Goal: Task Accomplishment & Management: Use online tool/utility

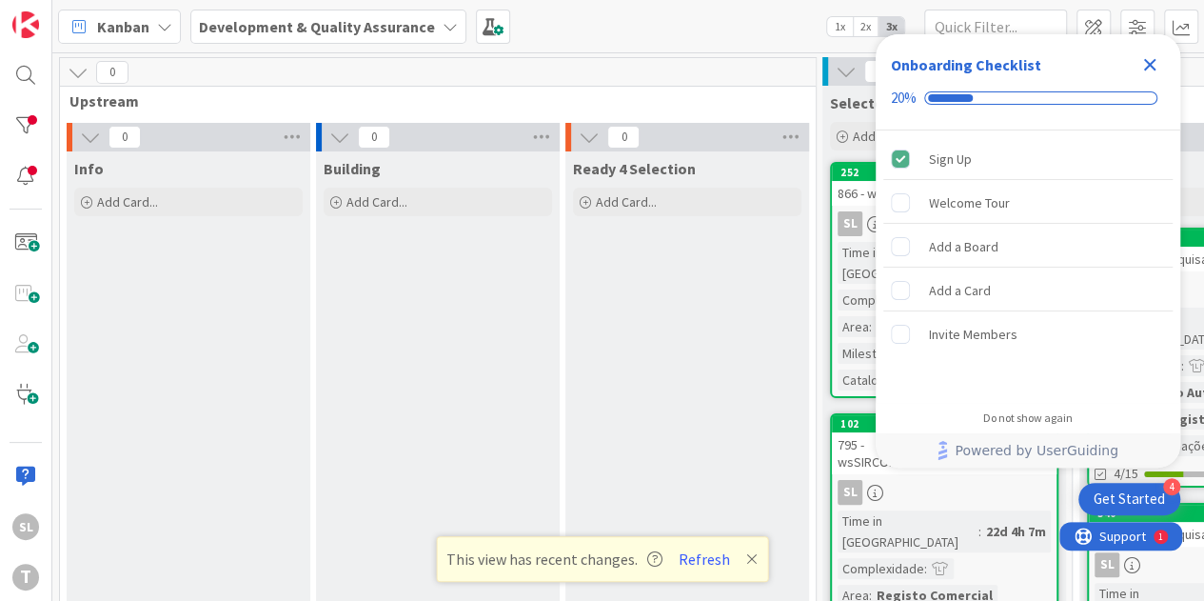
scroll to position [0, 371]
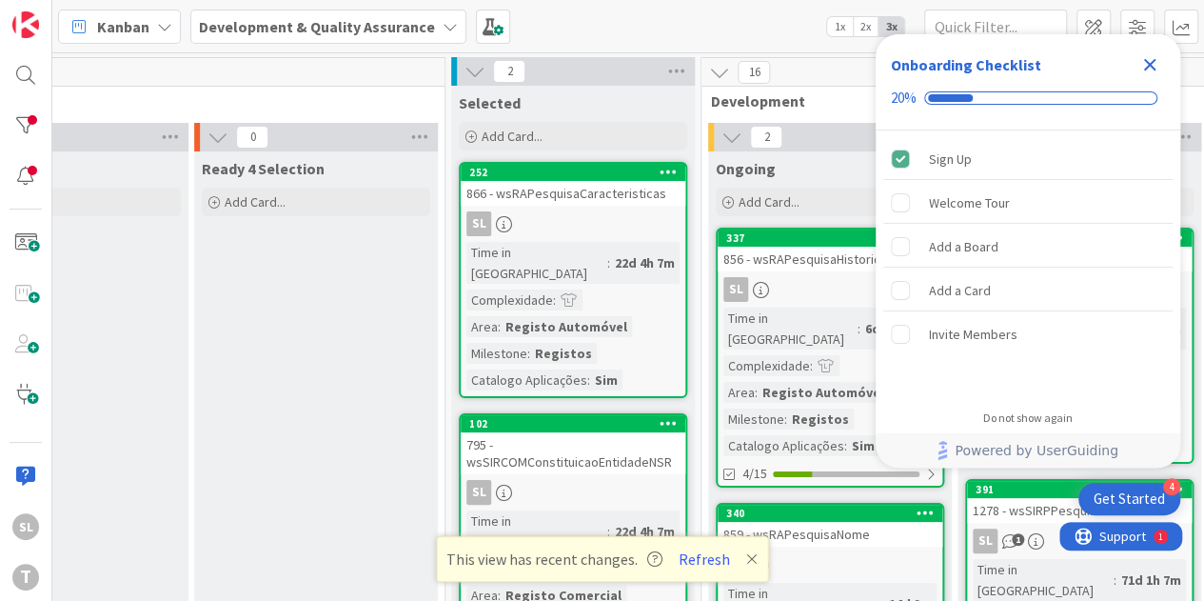
click at [1150, 62] on icon "Close Checklist" at bounding box center [1150, 64] width 23 height 23
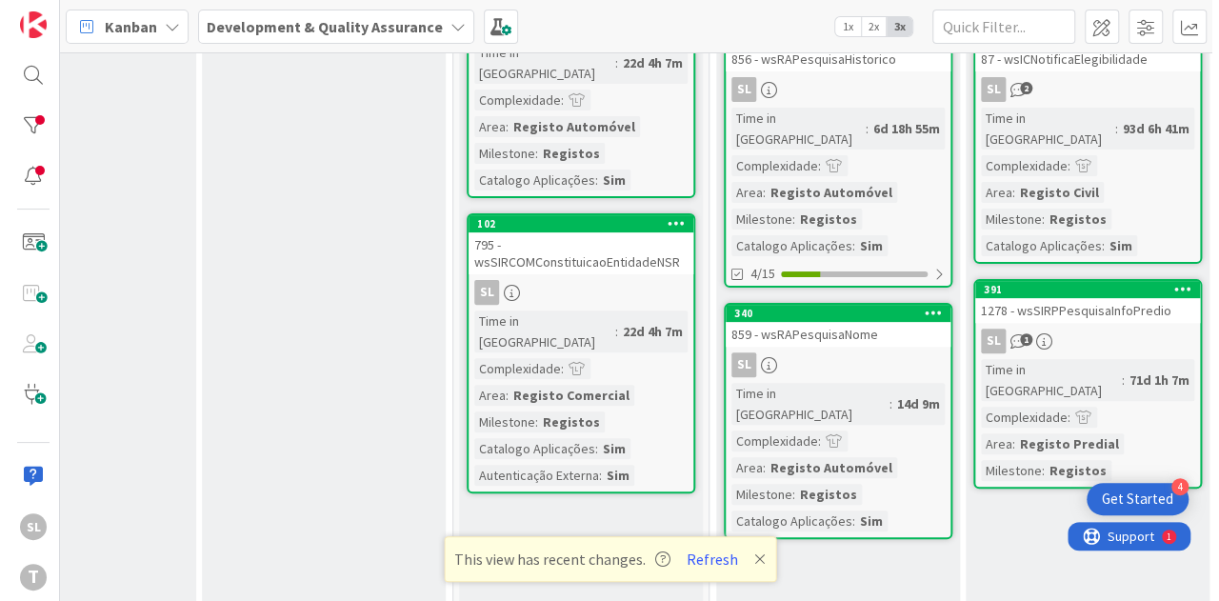
scroll to position [95, 371]
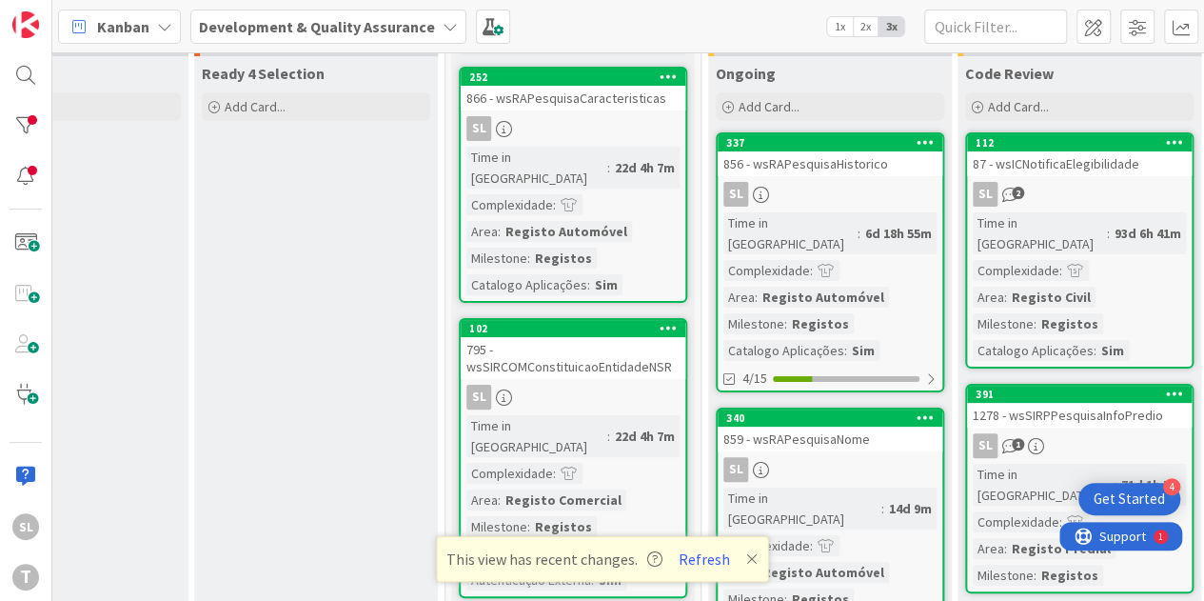
click at [614, 121] on div "SL" at bounding box center [573, 128] width 225 height 25
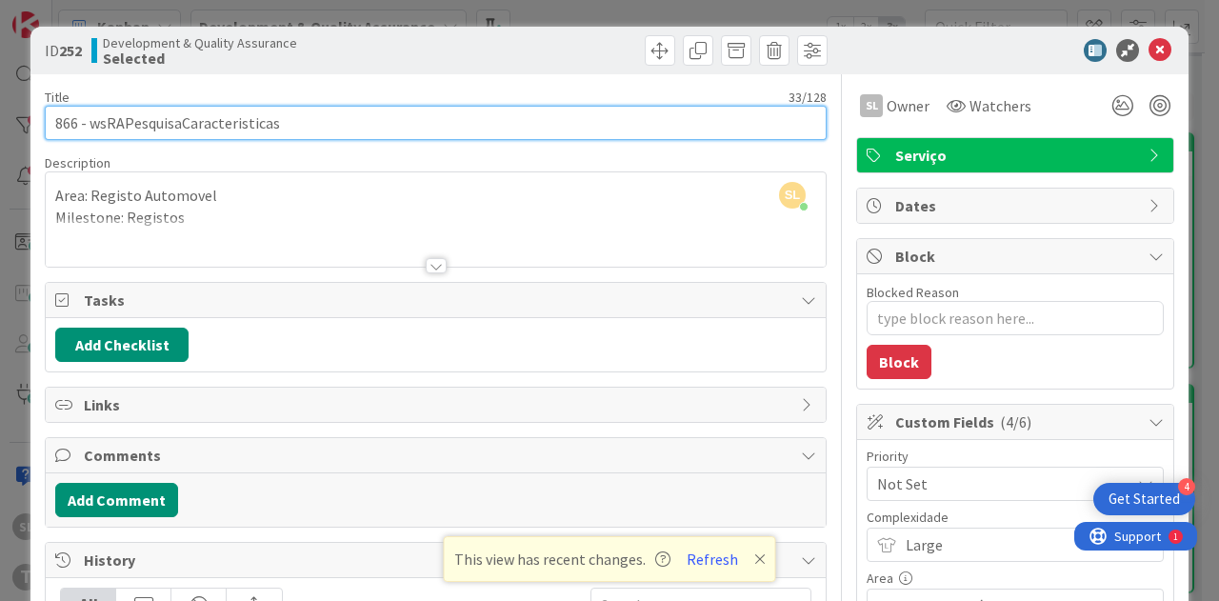
click at [241, 119] on input "866 - wsRAPesquisaCaracteristicas" at bounding box center [436, 123] width 782 height 34
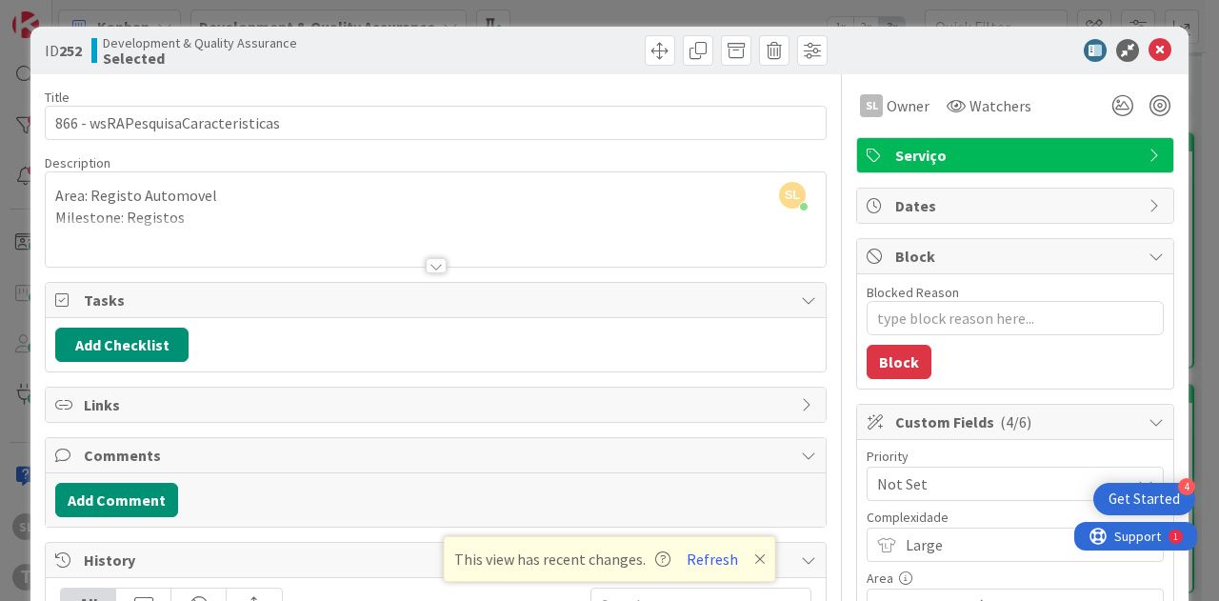
type textarea "x"
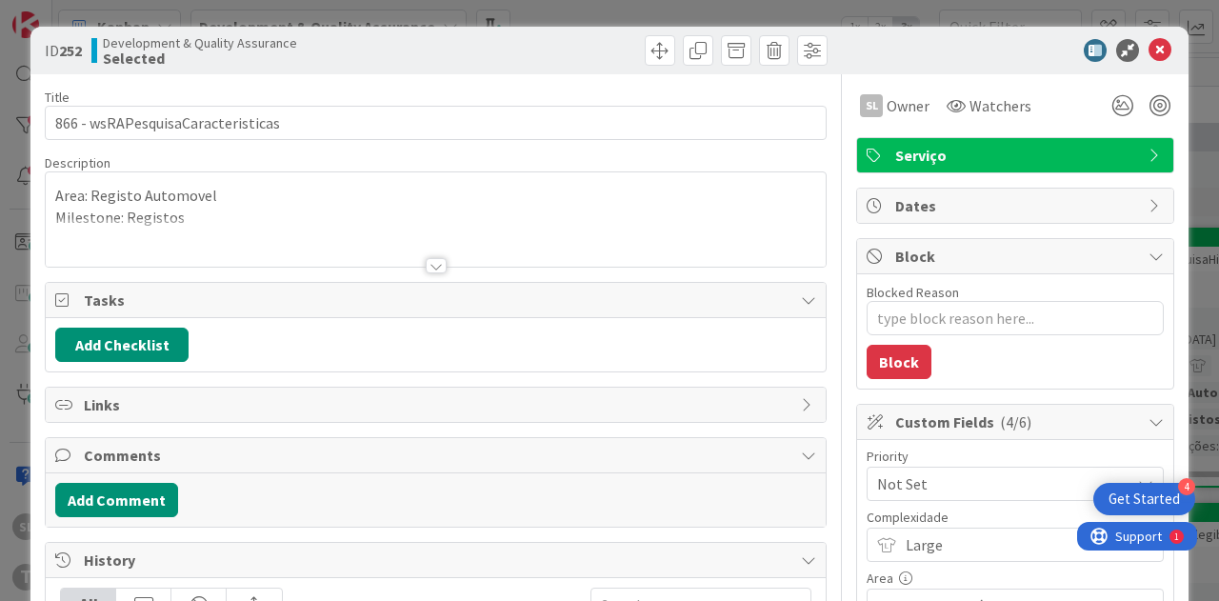
click at [833, 18] on div "ID 252 Development & Quality Assurance Selected Title 33 / 128 866 - wsRAPesqui…" at bounding box center [609, 300] width 1219 height 601
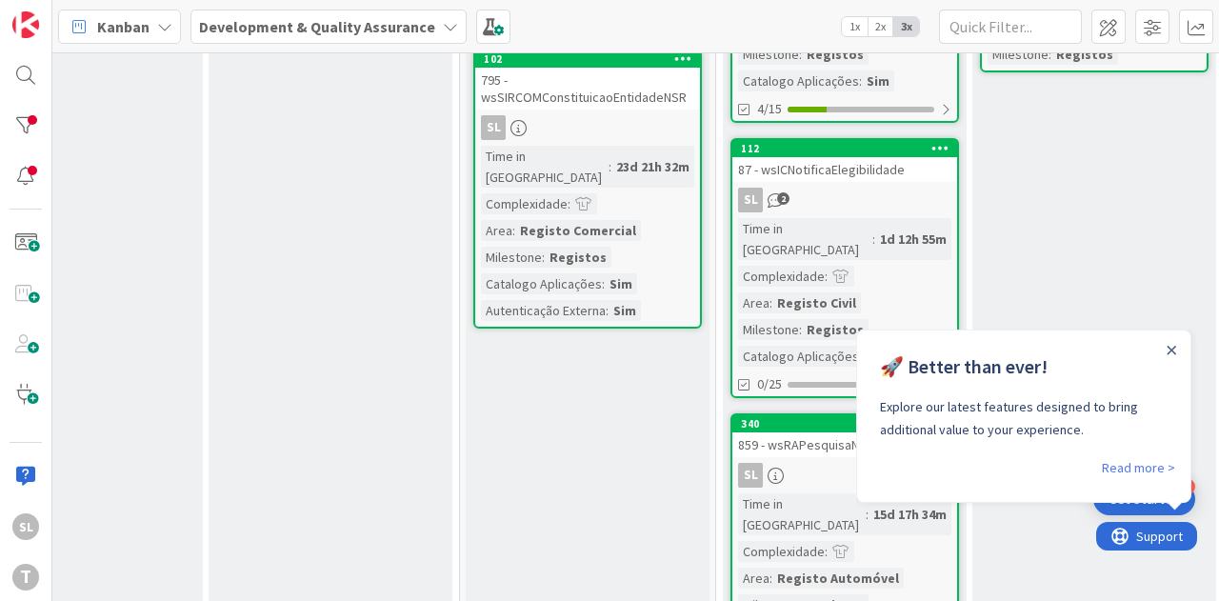
scroll to position [286, 357]
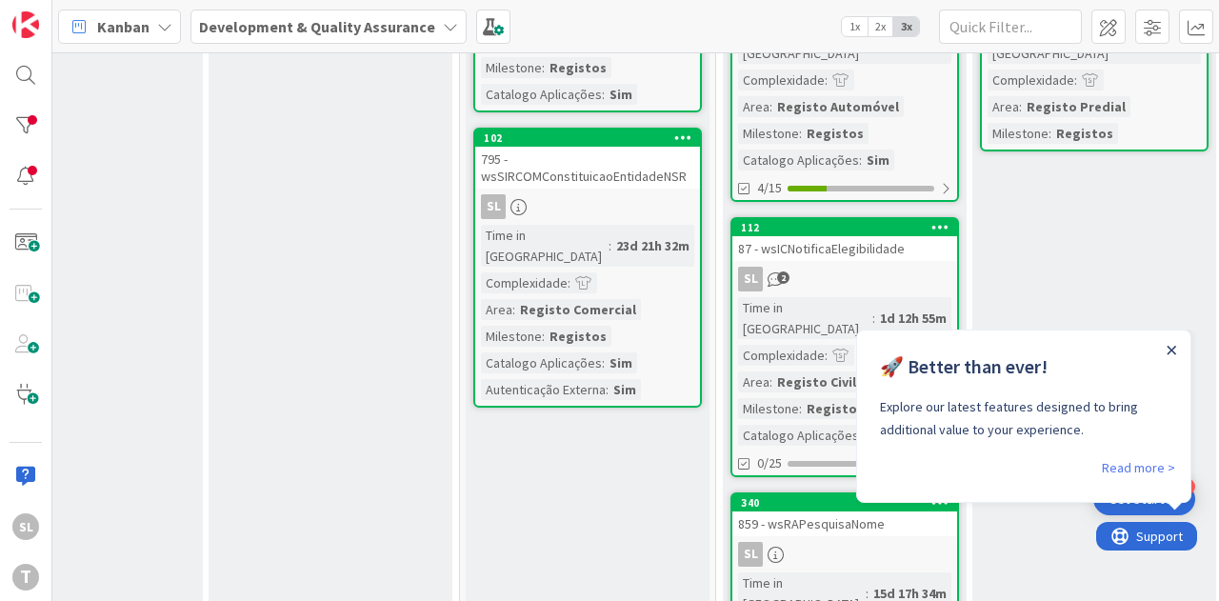
click at [1173, 352] on icon "Close Announcement" at bounding box center [1171, 351] width 10 height 10
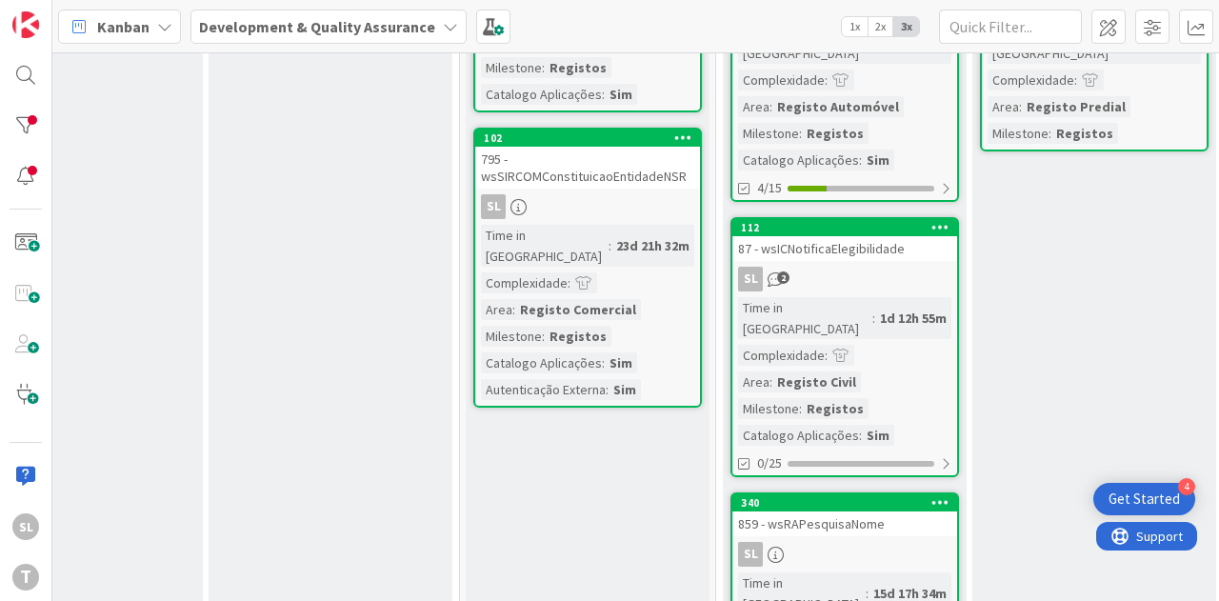
scroll to position [0, 0]
click at [857, 267] on div "SL 2" at bounding box center [844, 279] width 225 height 25
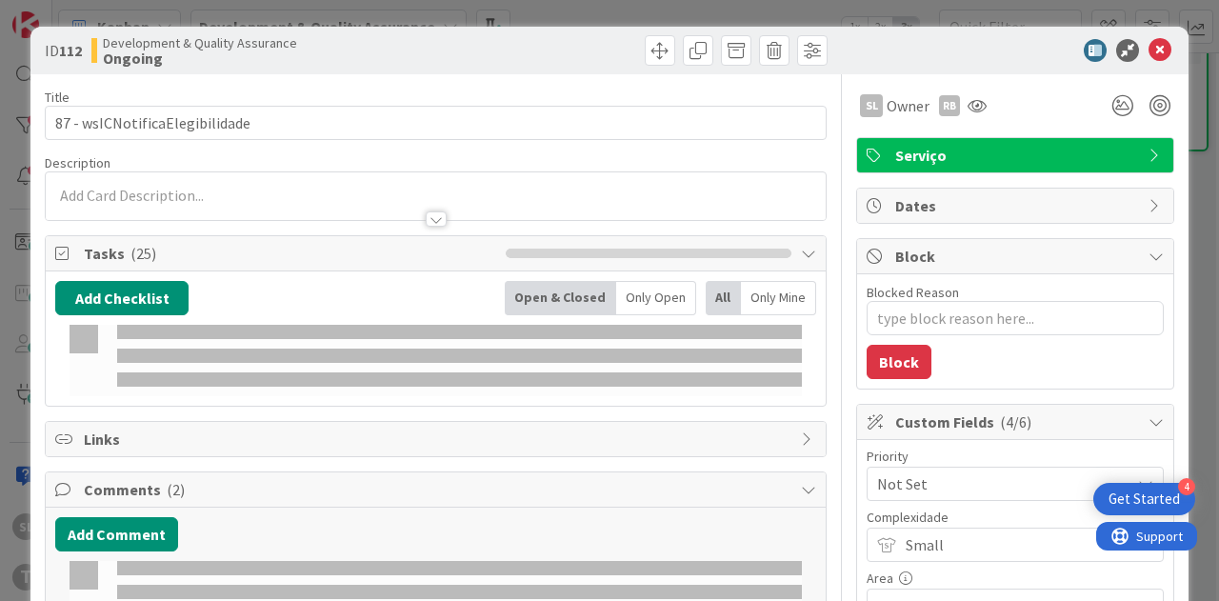
type textarea "x"
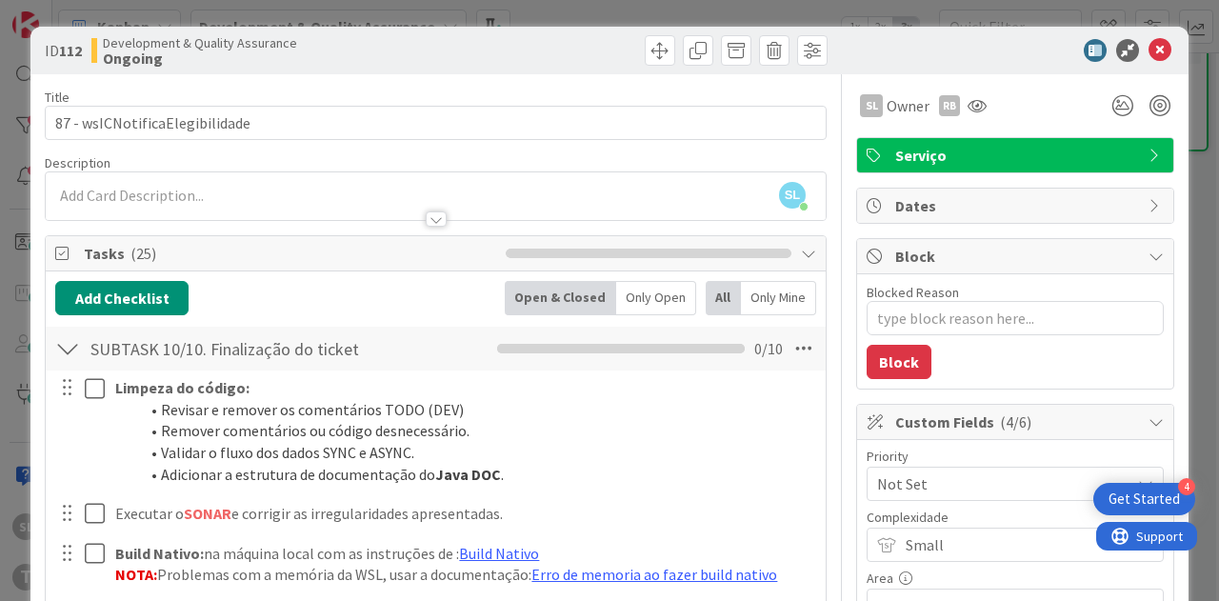
click at [56, 457] on div at bounding box center [80, 431] width 53 height 120
click at [653, 20] on div "ID 112 Development & Quality Assurance Ongoing Title 30 / 128 87 - wsICNotifica…" at bounding box center [609, 300] width 1219 height 601
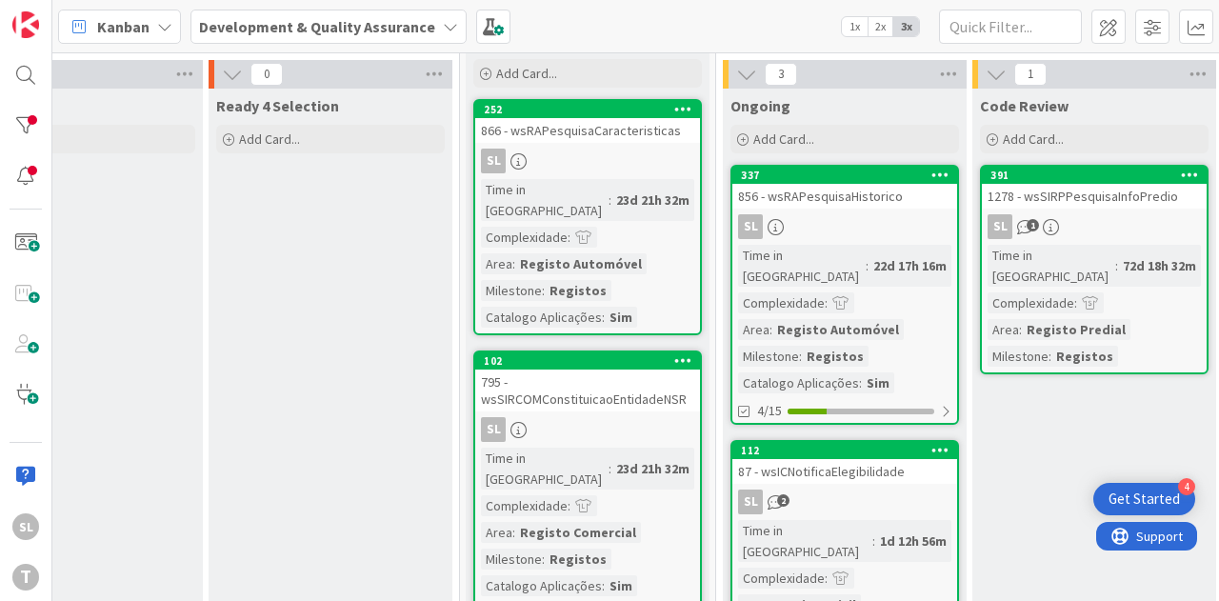
scroll to position [286, 357]
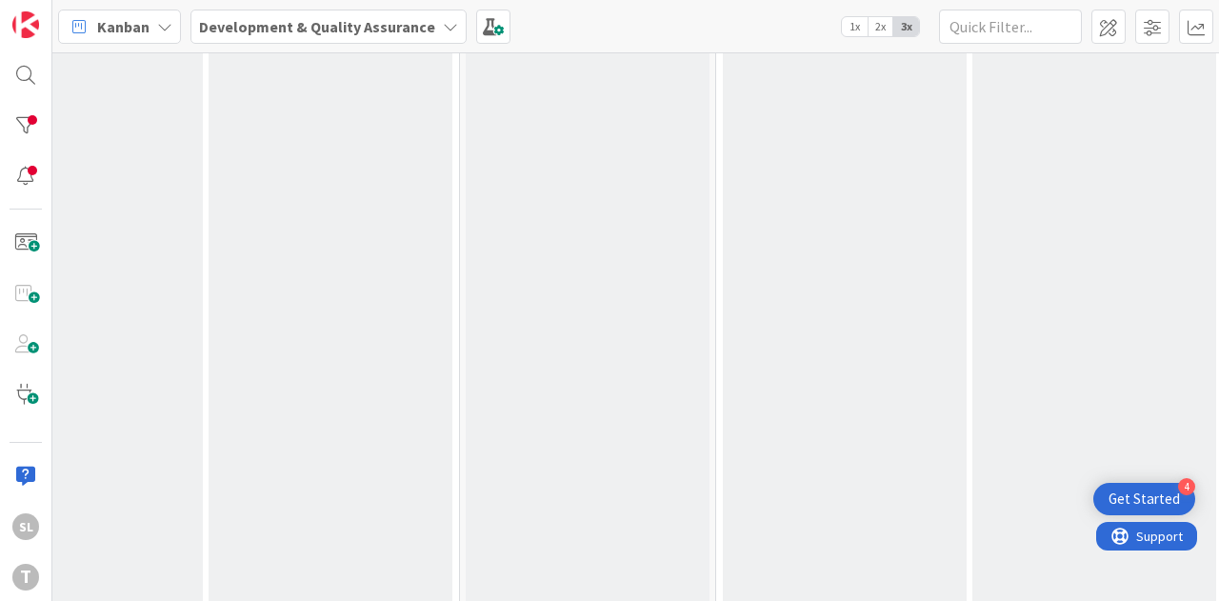
scroll to position [1809, 357]
